Goal: Information Seeking & Learning: Understand process/instructions

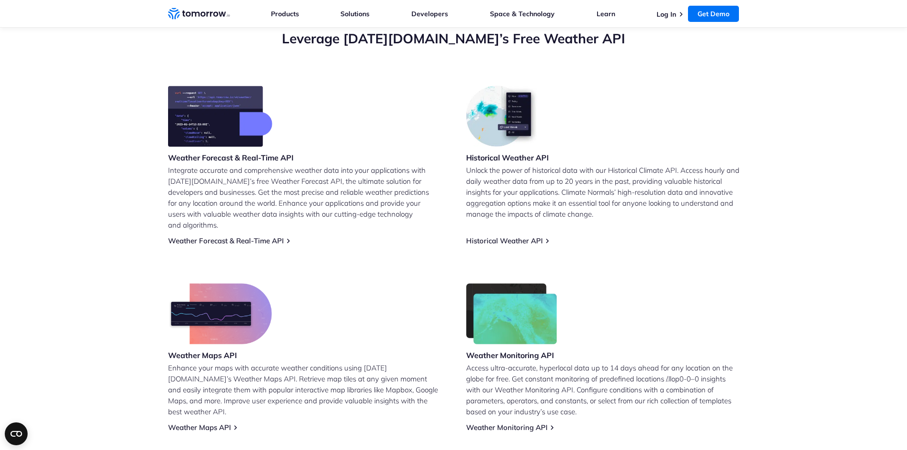
scroll to position [359, 0]
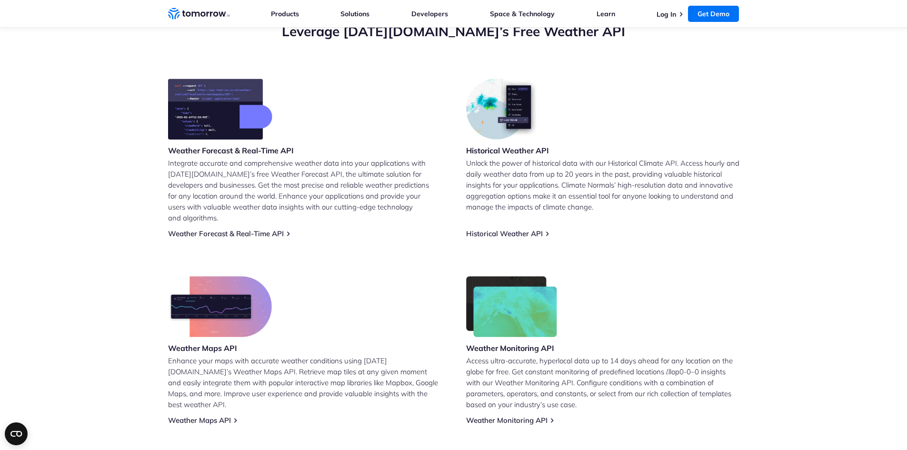
click at [494, 114] on img at bounding box center [503, 109] width 74 height 61
click at [512, 229] on link "Historical Weather API" at bounding box center [504, 233] width 77 height 9
click at [249, 229] on link "Weather Forecast & Real-Time API" at bounding box center [226, 233] width 116 height 9
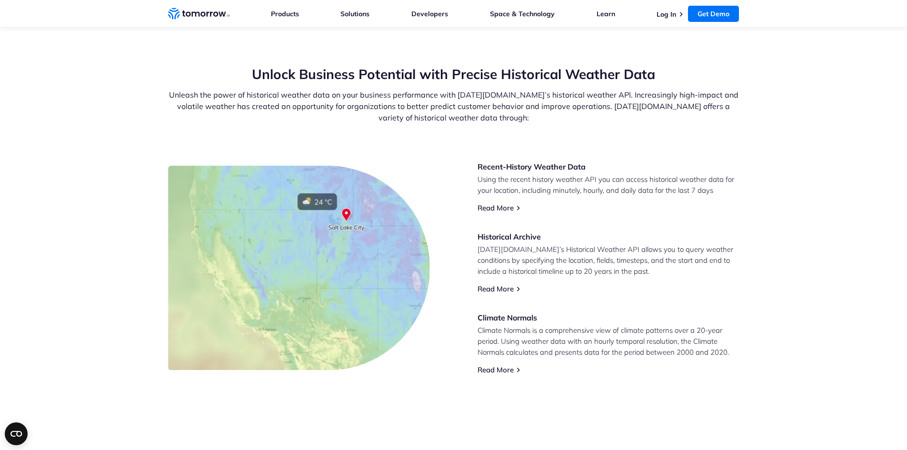
scroll to position [316, 0]
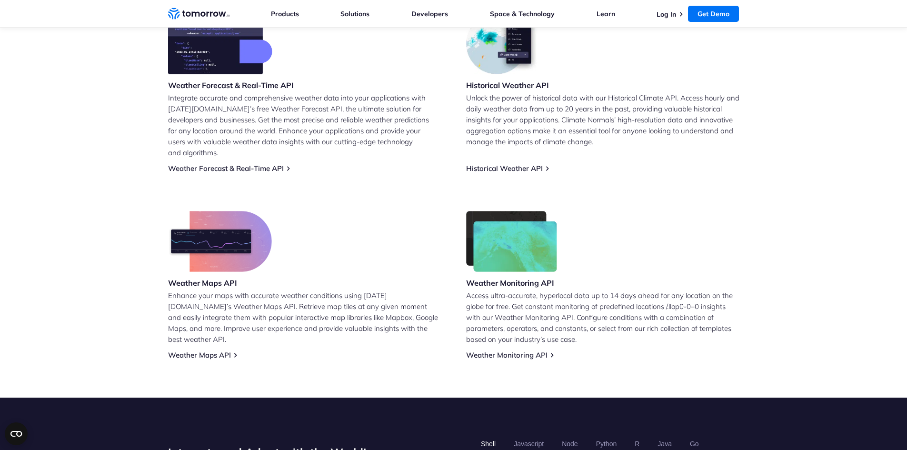
scroll to position [448, 0]
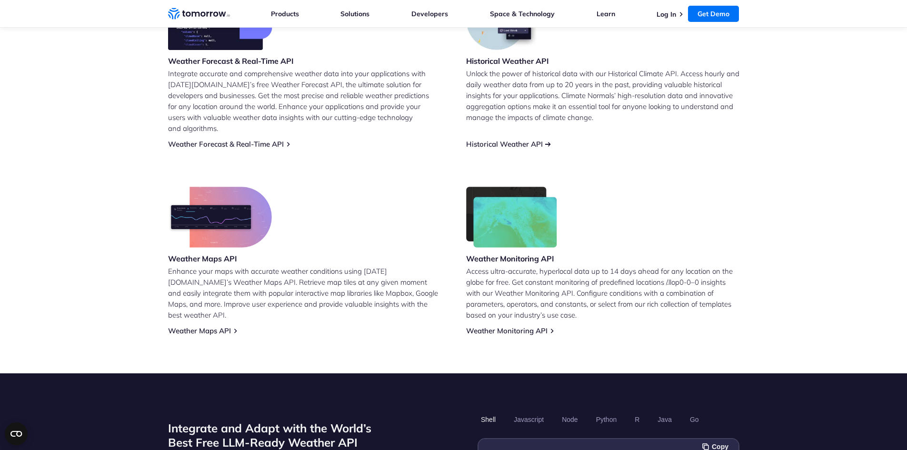
click at [521, 139] on link "Historical Weather API" at bounding box center [504, 143] width 77 height 9
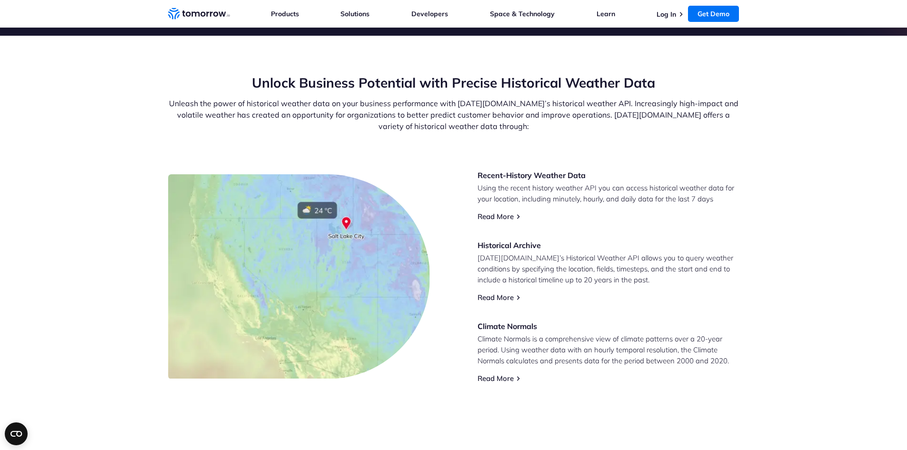
scroll to position [308, 0]
click at [492, 293] on link "Read More" at bounding box center [495, 296] width 36 height 9
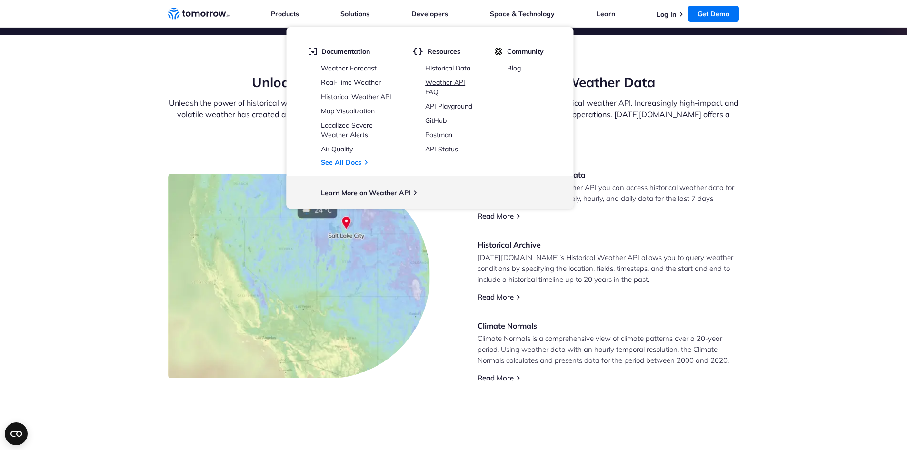
click at [435, 83] on link "Weather API FAQ" at bounding box center [445, 87] width 40 height 18
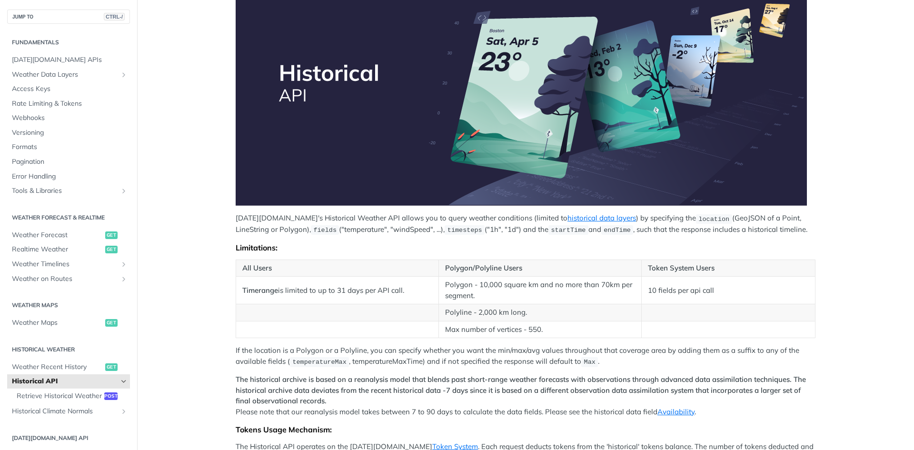
scroll to position [151, 0]
click at [67, 247] on span "Realtime Weather" at bounding box center [57, 250] width 91 height 10
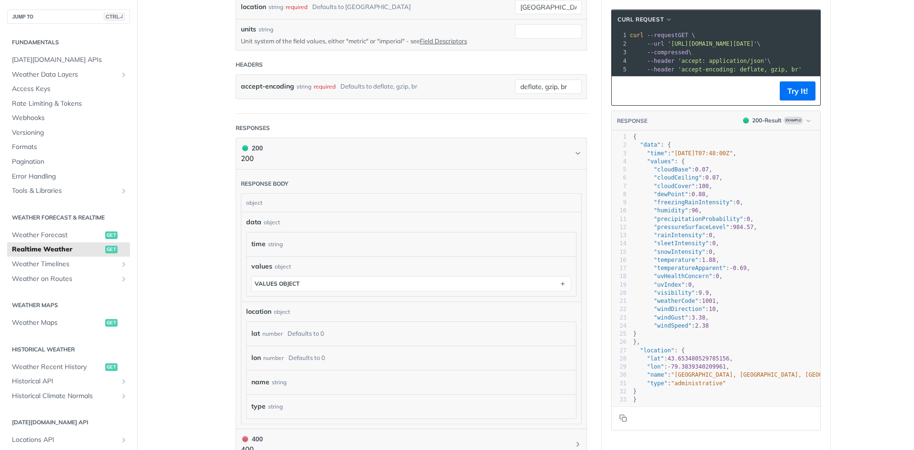
scroll to position [183, 0]
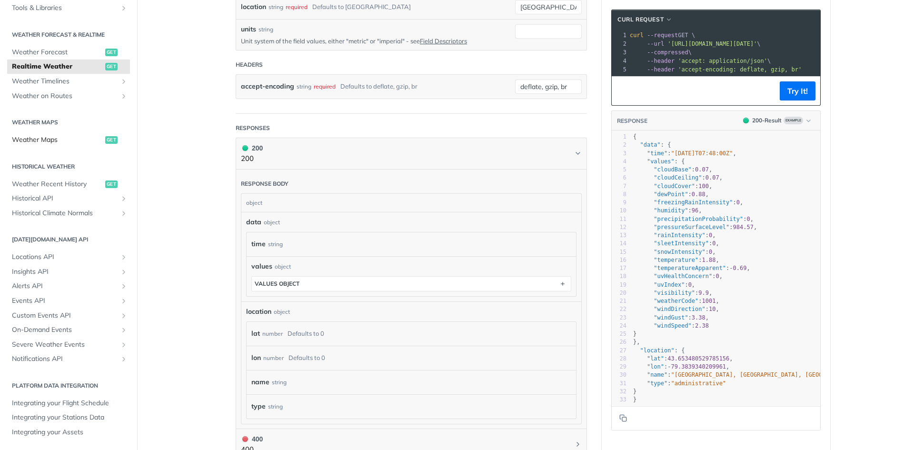
click at [53, 140] on span "Weather Maps" at bounding box center [57, 140] width 91 height 10
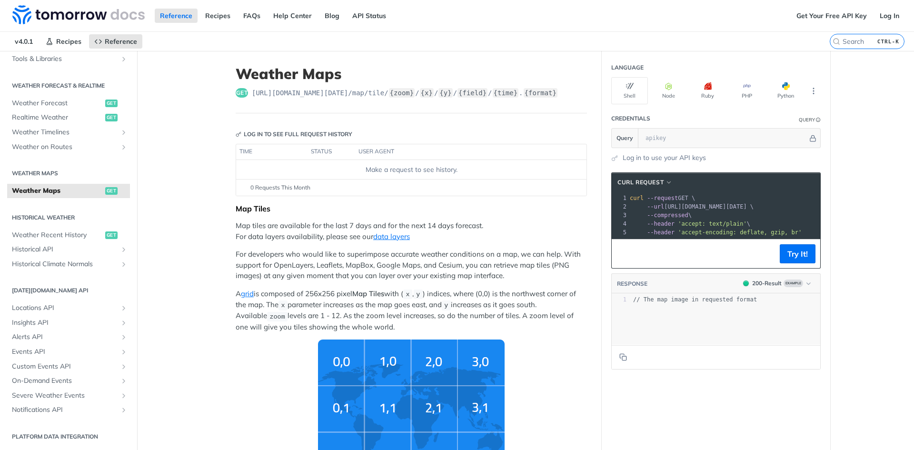
click at [285, 259] on p "For developers who would like to superimpose accurate weather conditions on a m…" at bounding box center [411, 265] width 351 height 32
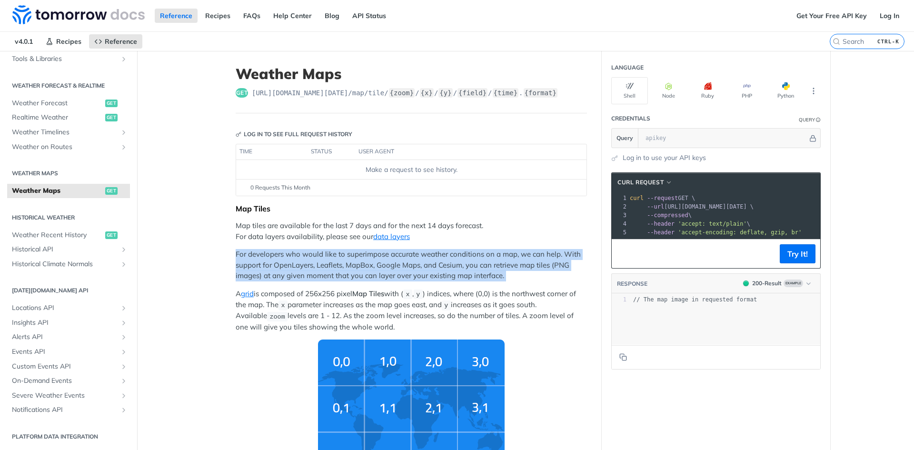
click at [285, 259] on p "For developers who would like to superimpose accurate weather conditions on a m…" at bounding box center [411, 265] width 351 height 32
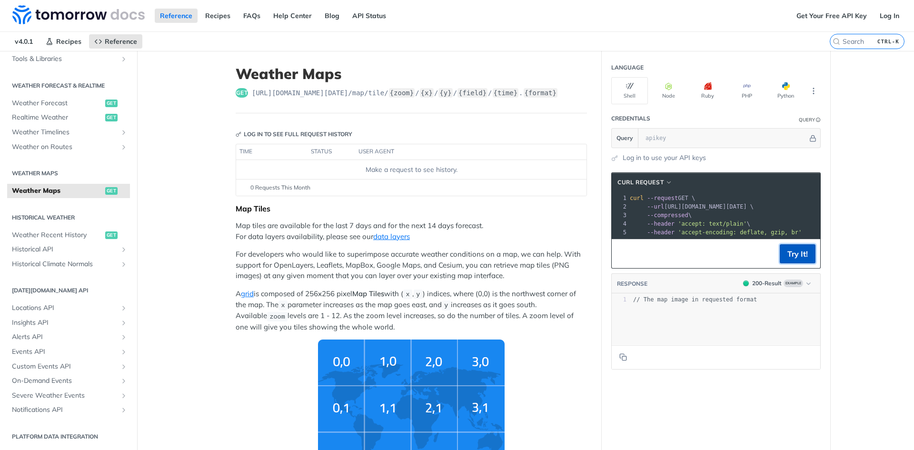
click at [788, 263] on button "Try It!" at bounding box center [798, 253] width 36 height 19
click at [665, 83] on icon "button" at bounding box center [669, 86] width 8 height 8
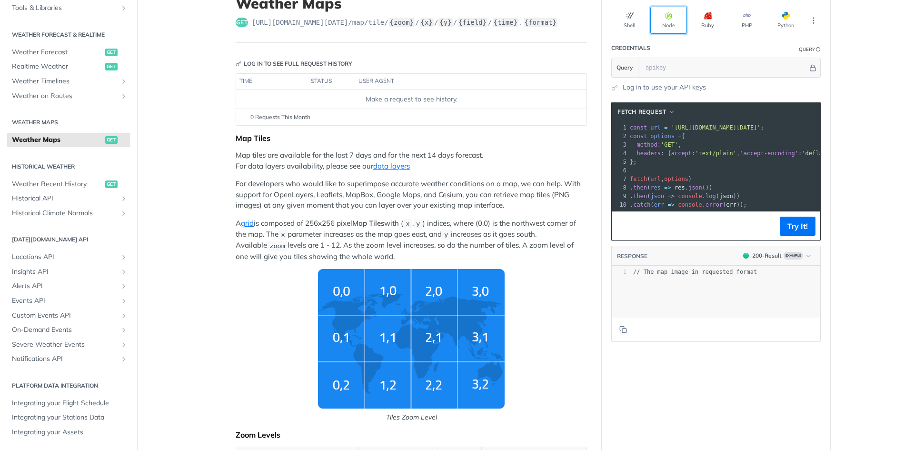
scroll to position [71, 0]
